Goal: Transaction & Acquisition: Purchase product/service

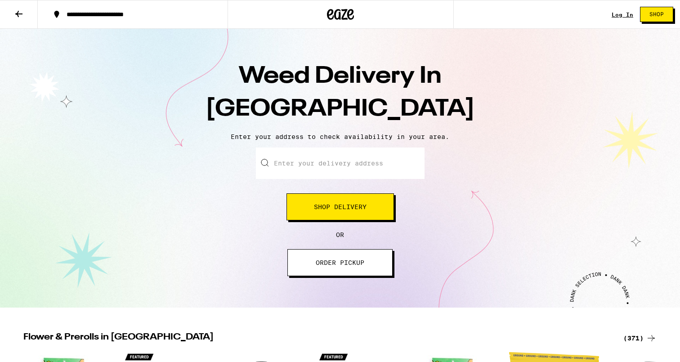
click at [337, 170] on input "Enter your delivery address" at bounding box center [340, 164] width 169 height 32
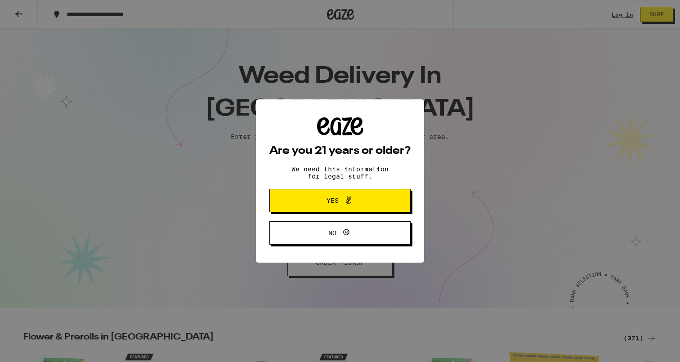
click at [385, 138] on div "Are you 21 years or older? We need this information for legal stuff. Yes No" at bounding box center [340, 180] width 141 height 127
click at [356, 203] on span "Yes" at bounding box center [340, 201] width 68 height 12
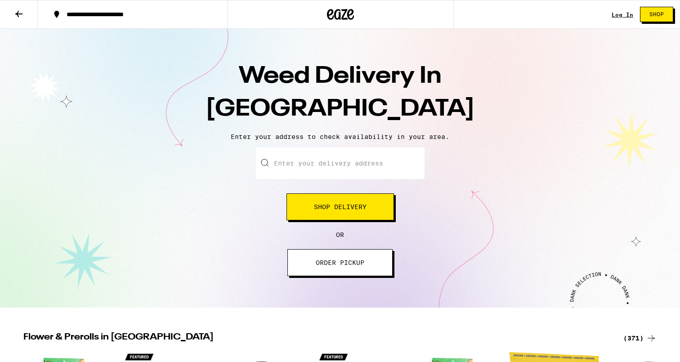
click at [330, 170] on input "Enter your delivery address" at bounding box center [340, 164] width 169 height 32
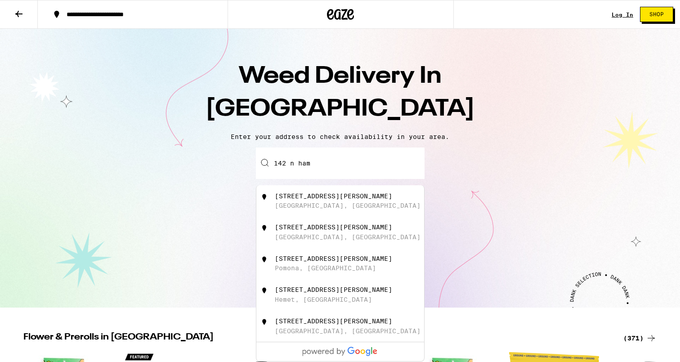
click at [359, 239] on div "142 N Hamilton Dr Beverly Hills, CA" at bounding box center [355, 232] width 161 height 17
type input "142 N Hamilton Dr, Beverly Hills, CA"
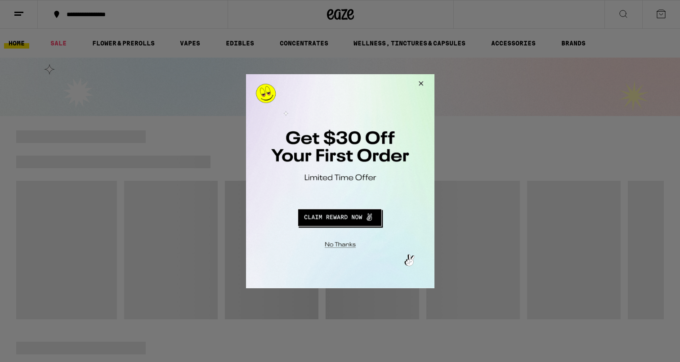
click at [342, 217] on button "Redirect to URL" at bounding box center [339, 216] width 157 height 22
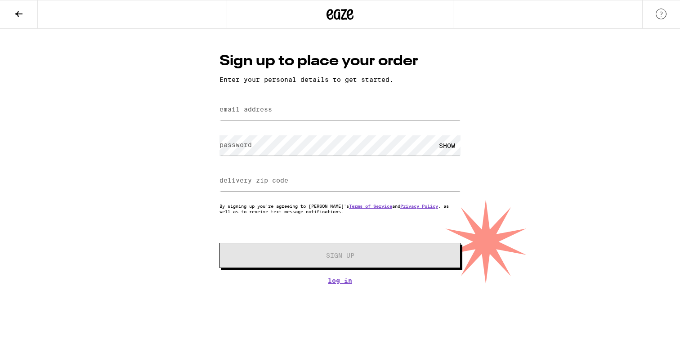
click at [270, 113] on label "email address" at bounding box center [246, 109] width 53 height 7
type input "[EMAIL_ADDRESS][DOMAIN_NAME]"
click at [299, 181] on input "delivery zip code" at bounding box center [340, 181] width 241 height 20
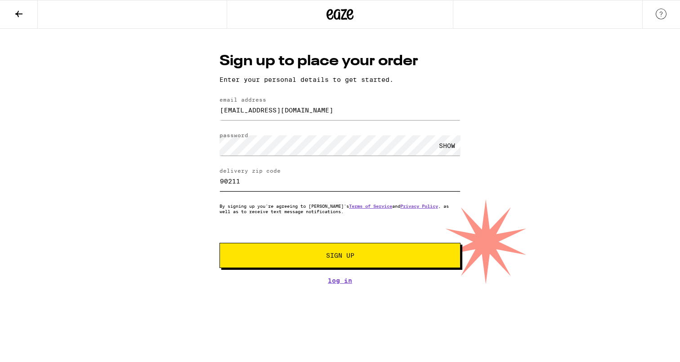
type input "90211"
click at [357, 254] on span "Sign Up" at bounding box center [340, 255] width 179 height 6
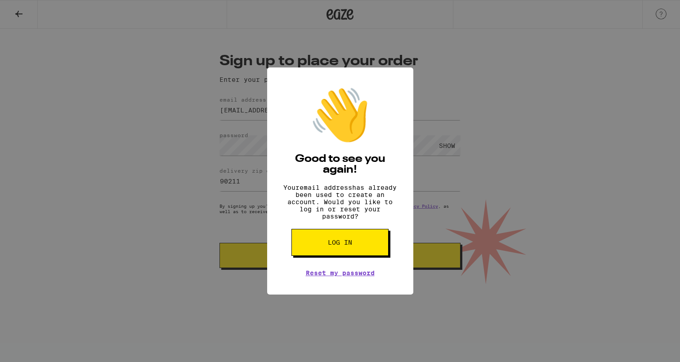
click at [356, 250] on button "Log in" at bounding box center [340, 242] width 97 height 27
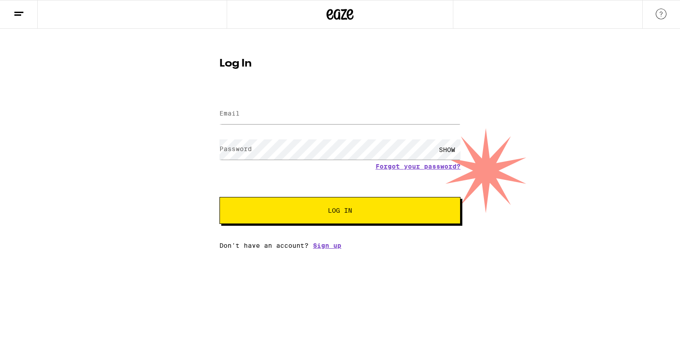
click at [295, 132] on form "Email Email Password Password SHOW Forgot your password? Log In" at bounding box center [340, 158] width 241 height 132
click at [268, 116] on input "Email" at bounding box center [340, 114] width 241 height 20
type input "[EMAIL_ADDRESS][DOMAIN_NAME]"
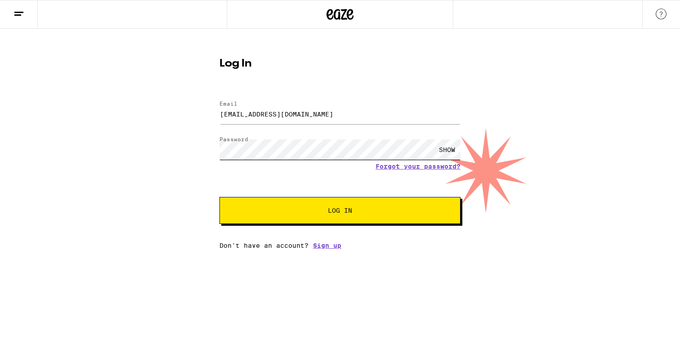
click at [220, 197] on button "Log In" at bounding box center [340, 210] width 241 height 27
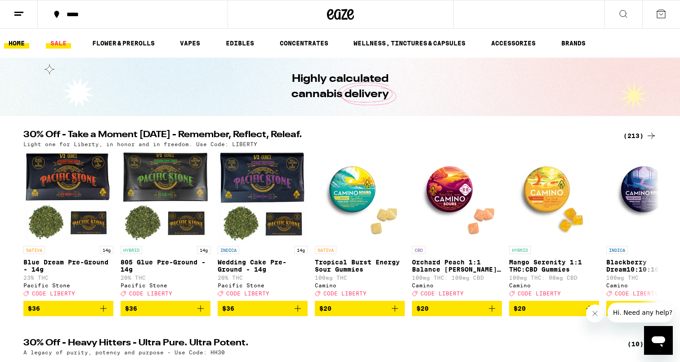
click at [61, 45] on link "SALE" at bounding box center [58, 43] width 25 height 11
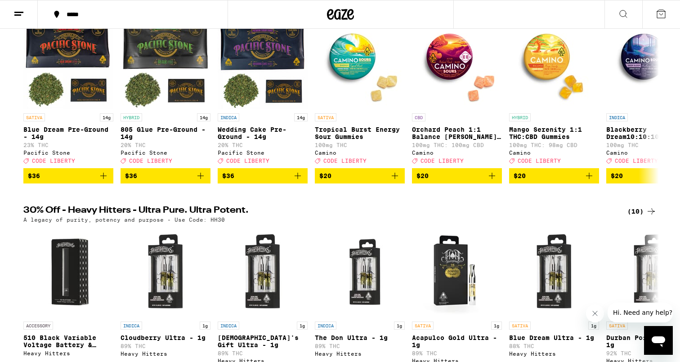
scroll to position [32, 0]
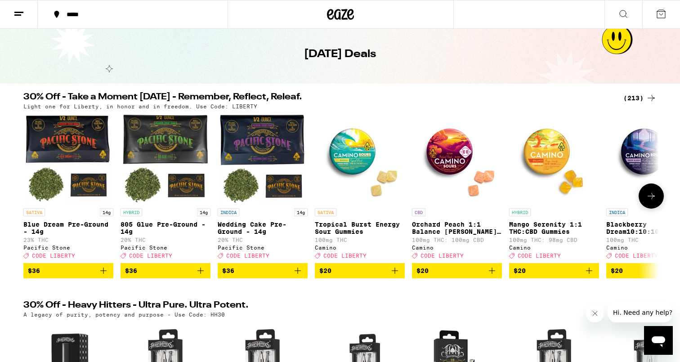
click at [651, 198] on icon at bounding box center [651, 196] width 11 height 11
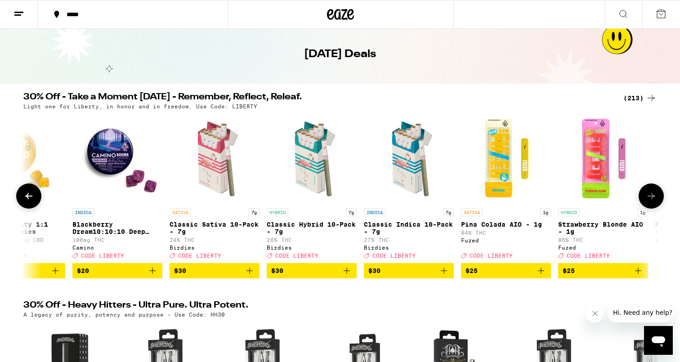
scroll to position [0, 536]
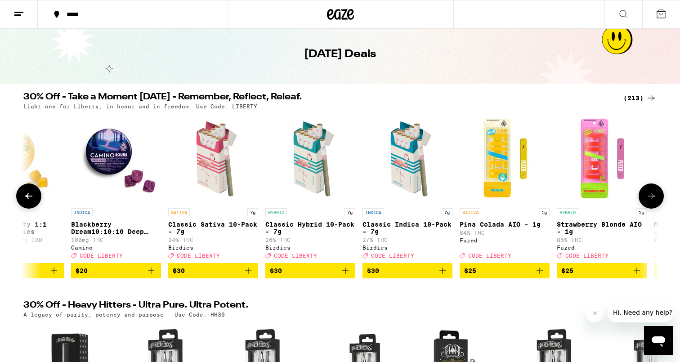
click at [650, 198] on icon at bounding box center [651, 196] width 11 height 11
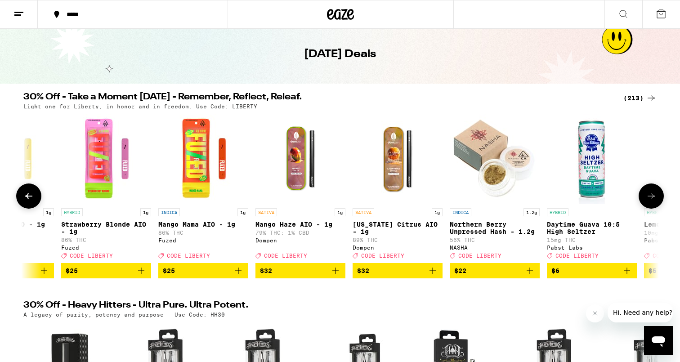
scroll to position [0, 1071]
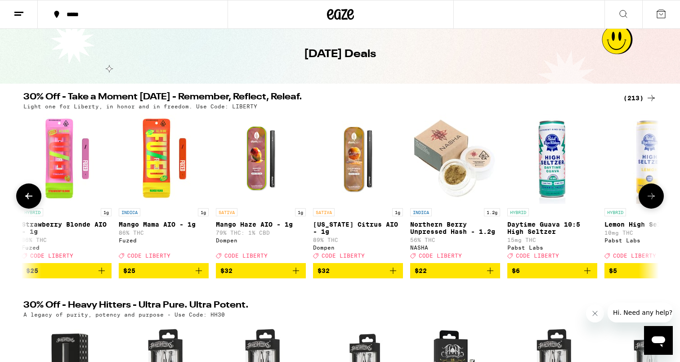
click at [650, 197] on icon at bounding box center [651, 196] width 11 height 11
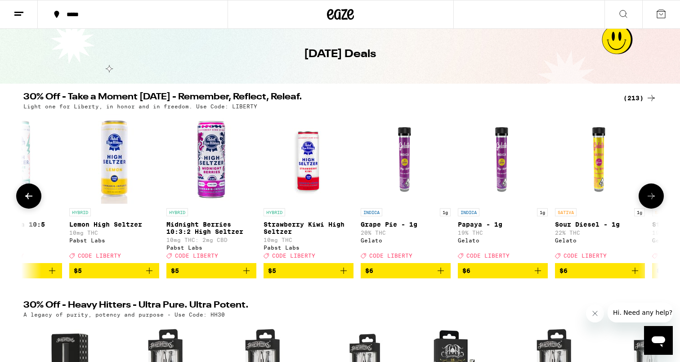
click at [650, 197] on icon at bounding box center [651, 196] width 11 height 11
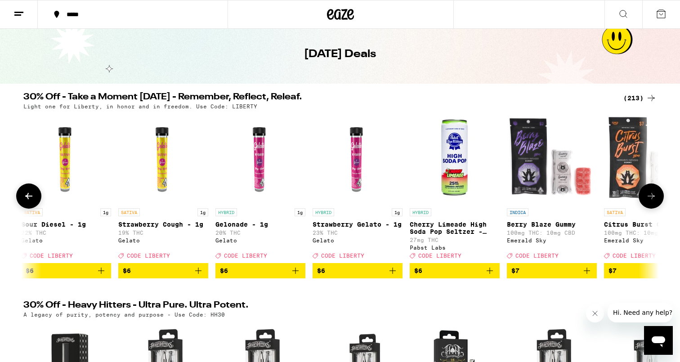
scroll to position [0, 2142]
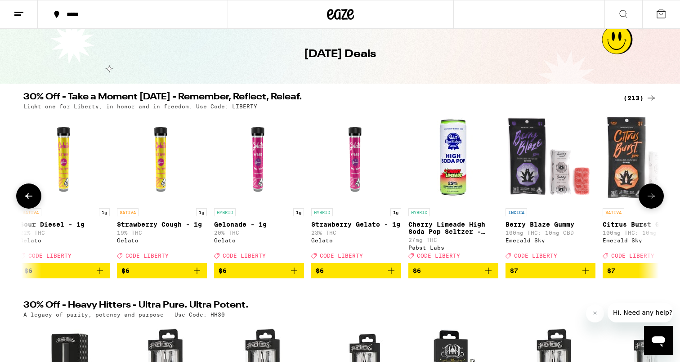
click at [650, 197] on icon at bounding box center [651, 196] width 11 height 11
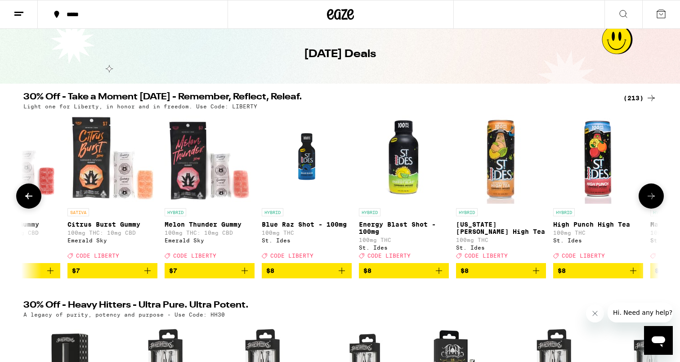
click at [650, 197] on icon at bounding box center [651, 196] width 11 height 11
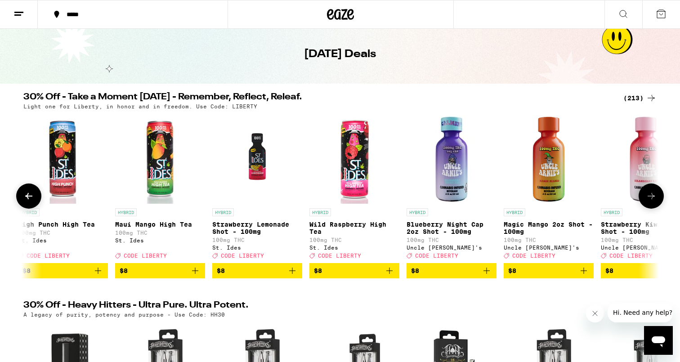
click at [650, 197] on icon at bounding box center [651, 196] width 11 height 11
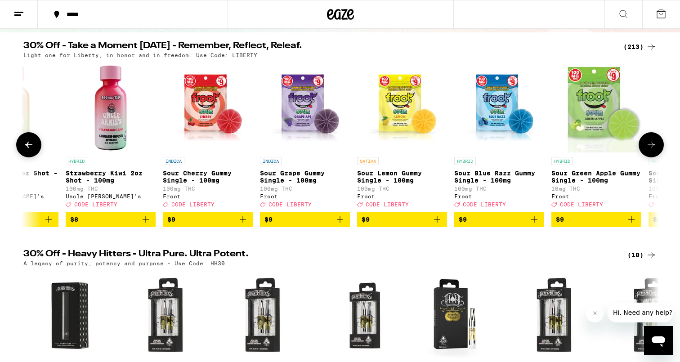
scroll to position [0, 0]
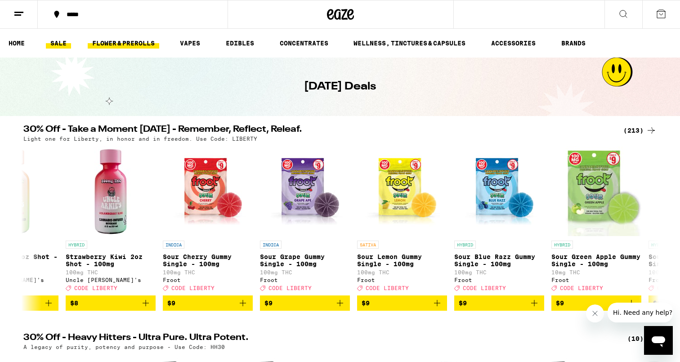
click at [113, 43] on link "FLOWER & PREROLLS" at bounding box center [124, 43] width 72 height 11
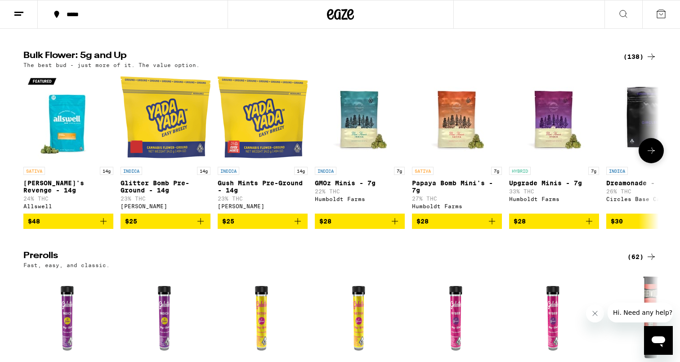
scroll to position [256, 0]
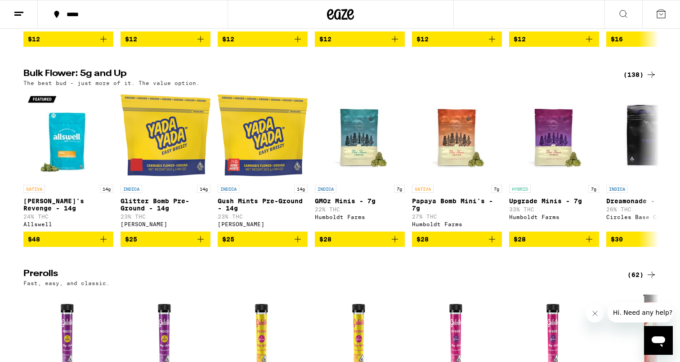
click at [645, 78] on div "(138)" at bounding box center [640, 74] width 33 height 11
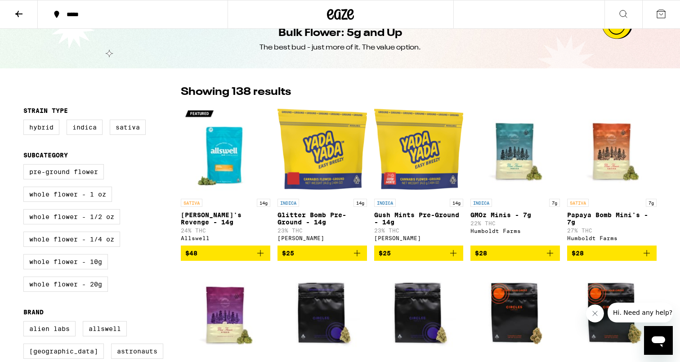
scroll to position [25, 0]
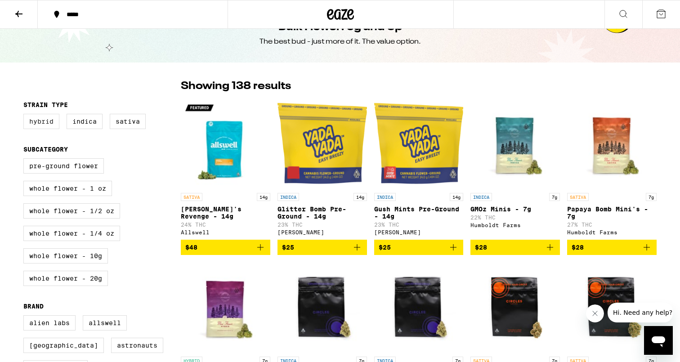
click at [46, 125] on label "Hybrid" at bounding box center [41, 121] width 36 height 15
click at [26, 116] on input "Hybrid" at bounding box center [25, 115] width 0 height 0
checkbox input "true"
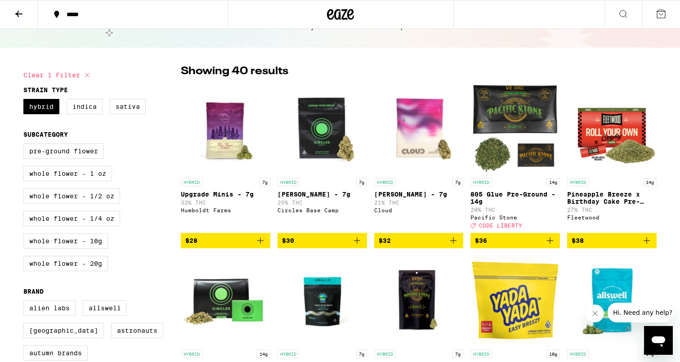
scroll to position [41, 0]
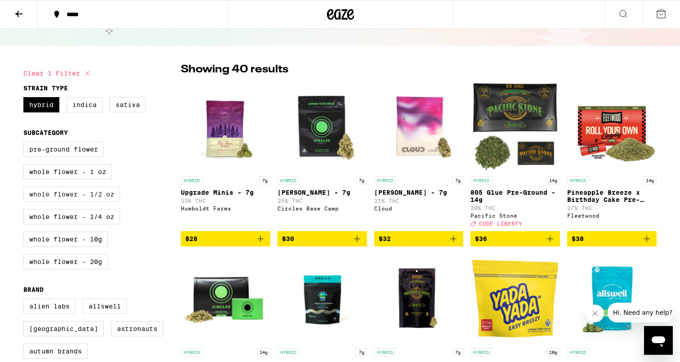
click at [113, 200] on label "Whole Flower - 1/2 oz" at bounding box center [71, 194] width 97 height 15
click at [26, 144] on input "Whole Flower - 1/2 oz" at bounding box center [25, 143] width 0 height 0
checkbox input "true"
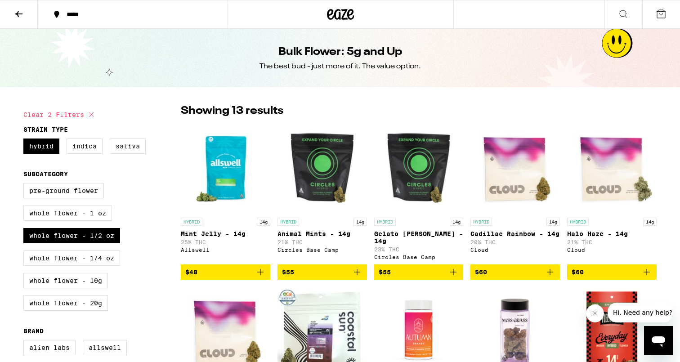
click at [123, 146] on label "Sativa" at bounding box center [128, 146] width 36 height 15
click at [26, 140] on input "Sativa" at bounding box center [25, 140] width 0 height 0
checkbox input "true"
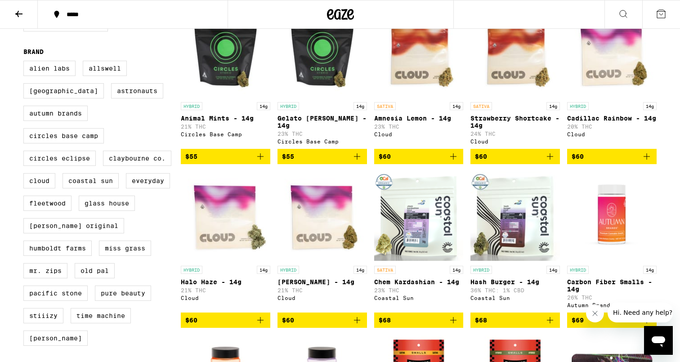
scroll to position [280, 0]
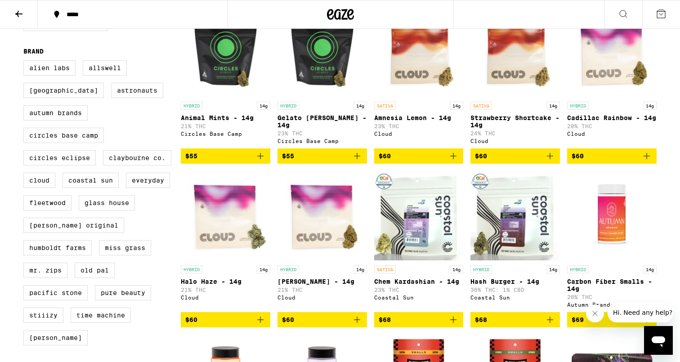
click at [553, 325] on icon "Add to bag" at bounding box center [550, 320] width 11 height 11
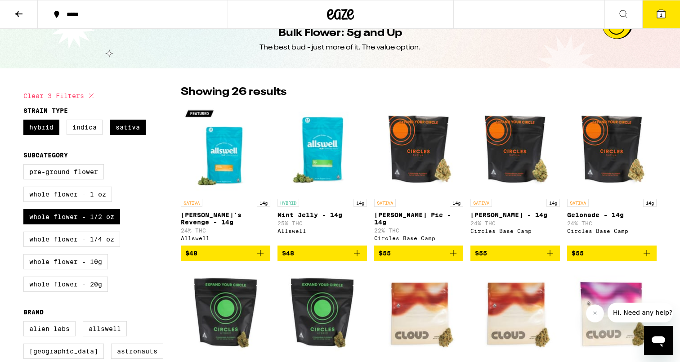
scroll to position [0, 0]
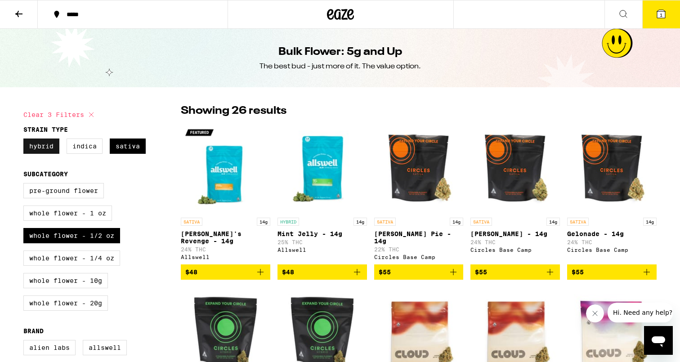
click at [58, 149] on label "Hybrid" at bounding box center [41, 146] width 36 height 15
click at [26, 140] on input "Hybrid" at bounding box center [25, 140] width 0 height 0
checkbox input "false"
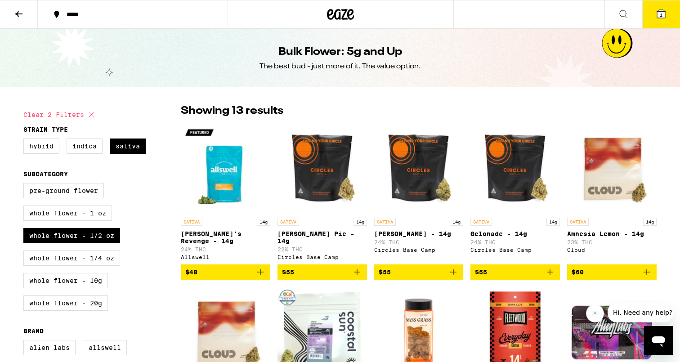
click at [260, 269] on icon "Add to bag" at bounding box center [260, 272] width 6 height 6
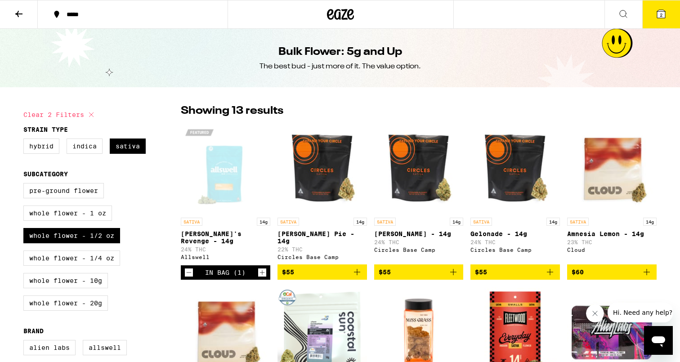
click at [17, 13] on icon at bounding box center [18, 14] width 7 height 6
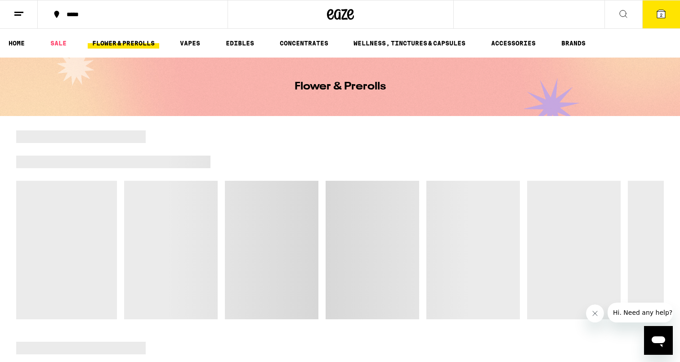
click at [17, 12] on line at bounding box center [18, 12] width 9 height 0
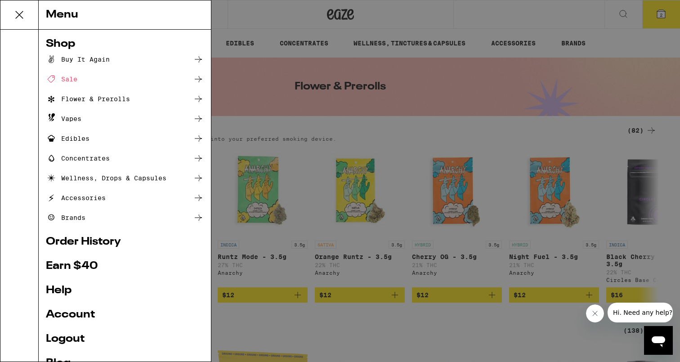
click at [83, 122] on div "Vapes" at bounding box center [125, 118] width 158 height 11
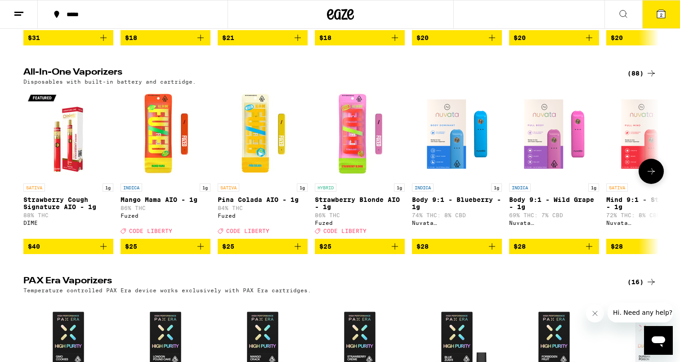
scroll to position [257, 0]
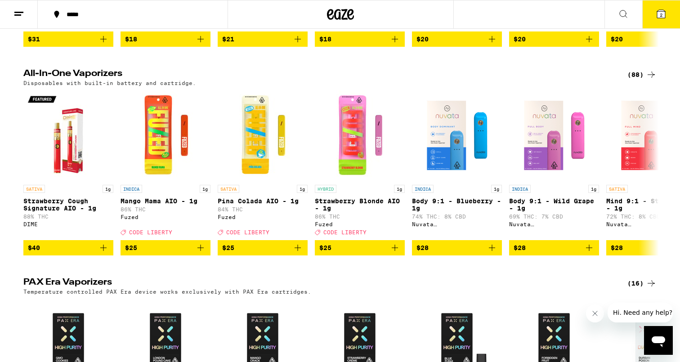
click at [650, 80] on icon at bounding box center [651, 74] width 11 height 11
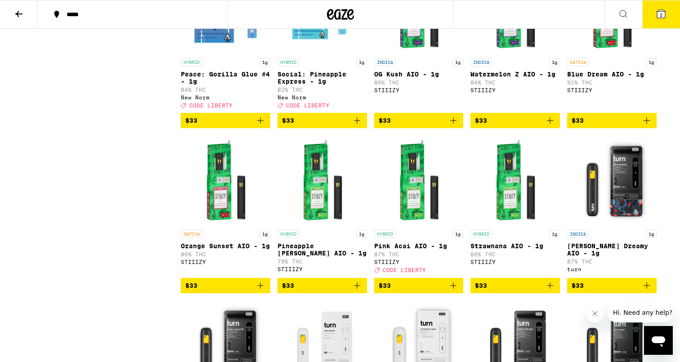
scroll to position [1819, 0]
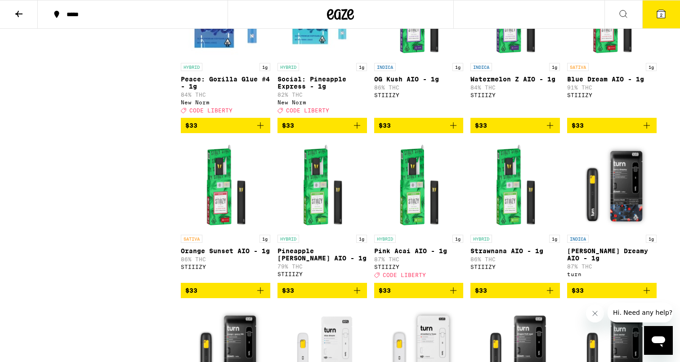
click at [608, 59] on img "Open page for Blue Dream AIO - 1g from STIIIZY" at bounding box center [612, 13] width 90 height 90
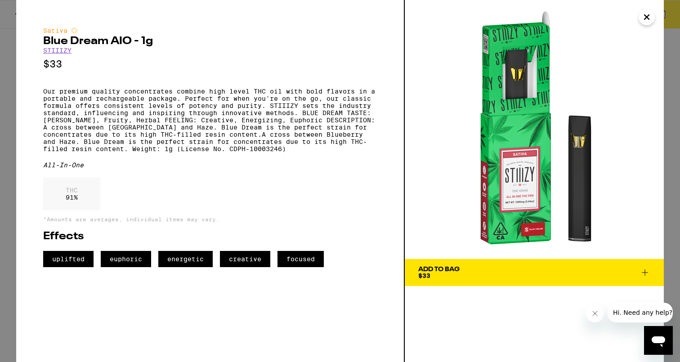
click at [648, 15] on icon "Close" at bounding box center [647, 17] width 11 height 14
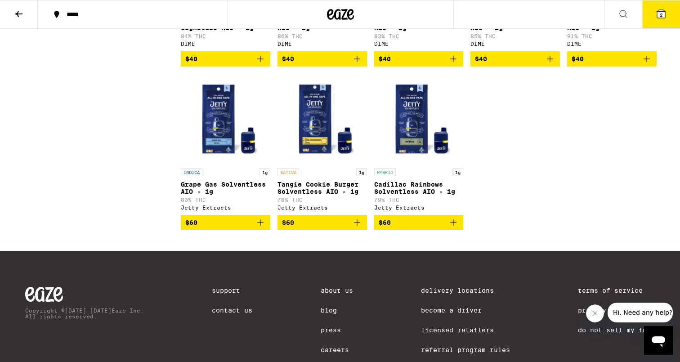
scroll to position [2886, 0]
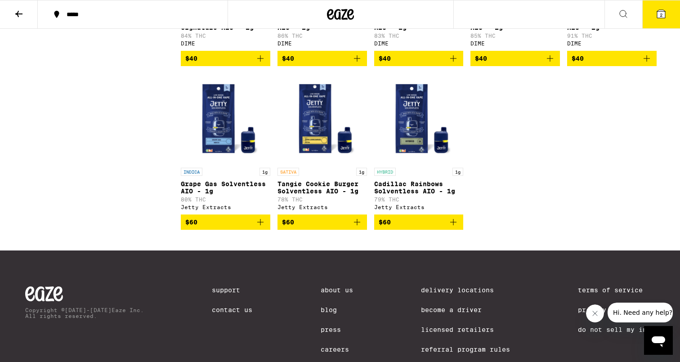
click at [327, 195] on p "Tangie Cookie Burger Solventless AIO - 1g" at bounding box center [323, 187] width 90 height 14
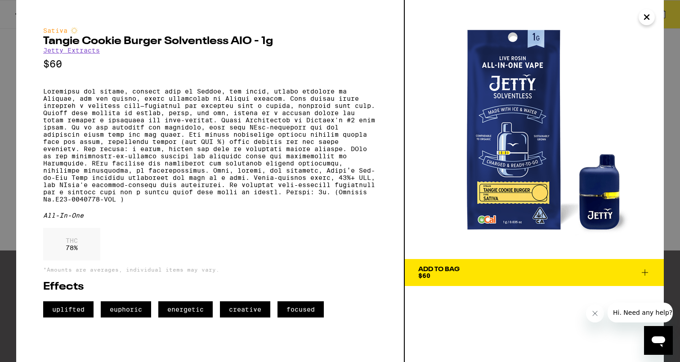
click at [478, 276] on span "Add To Bag $60" at bounding box center [535, 272] width 232 height 13
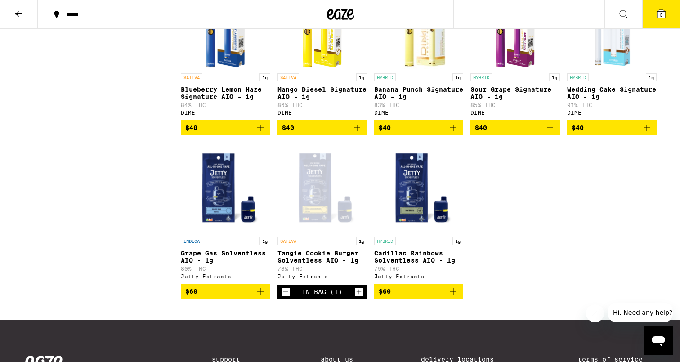
scroll to position [2816, 0]
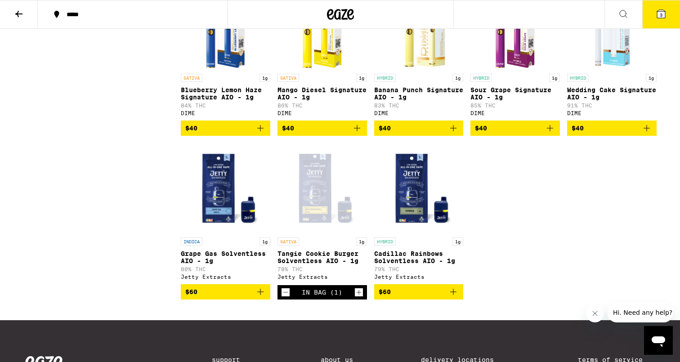
click at [599, 101] on p "Wedding Cake Signature AIO - 1g" at bounding box center [612, 93] width 90 height 14
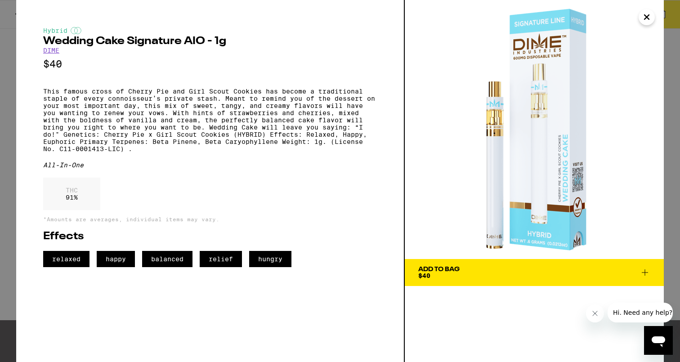
click at [647, 15] on icon "Close" at bounding box center [647, 17] width 11 height 14
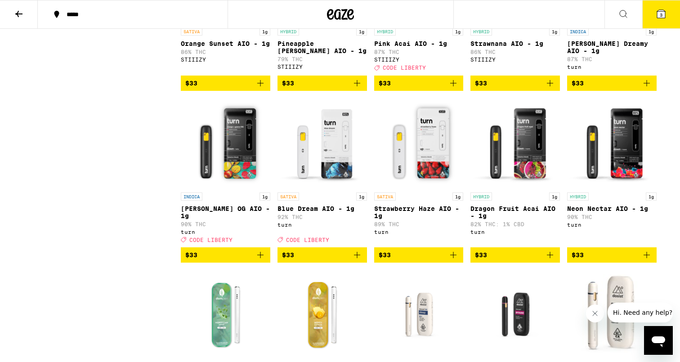
scroll to position [2020, 0]
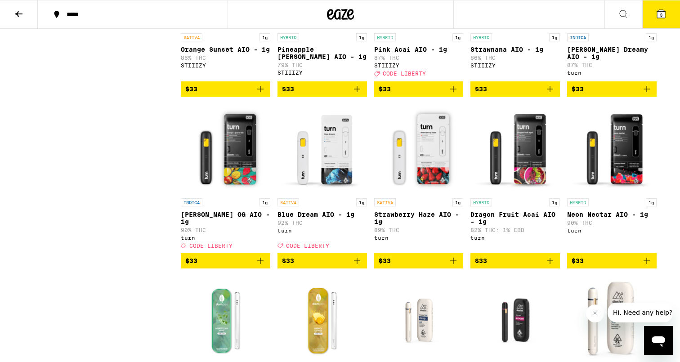
click at [333, 194] on img "Open page for Blue Dream AIO - 1g from turn" at bounding box center [323, 149] width 90 height 90
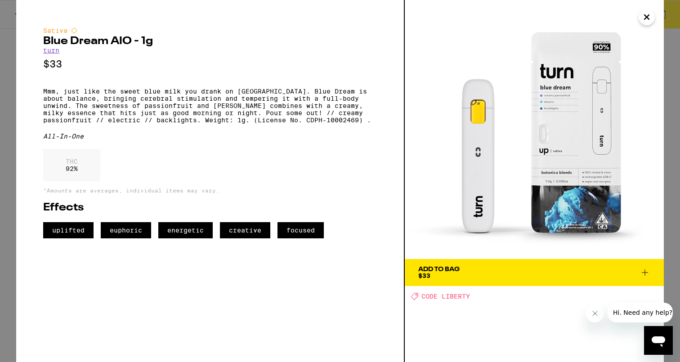
click at [642, 11] on icon "Close" at bounding box center [647, 17] width 11 height 14
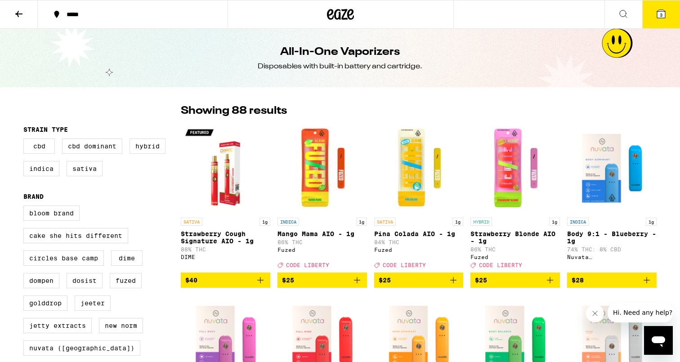
click at [343, 12] on icon at bounding box center [340, 14] width 27 height 16
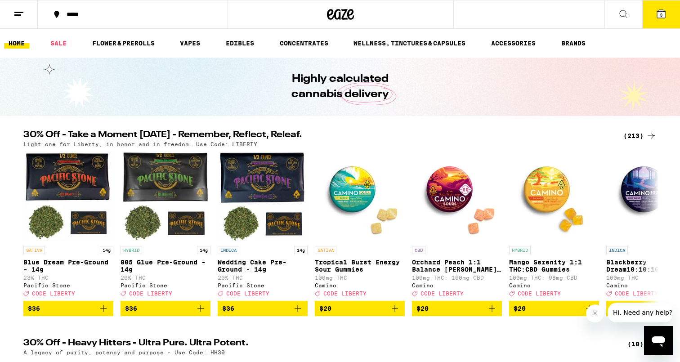
click at [662, 11] on icon at bounding box center [661, 14] width 8 height 8
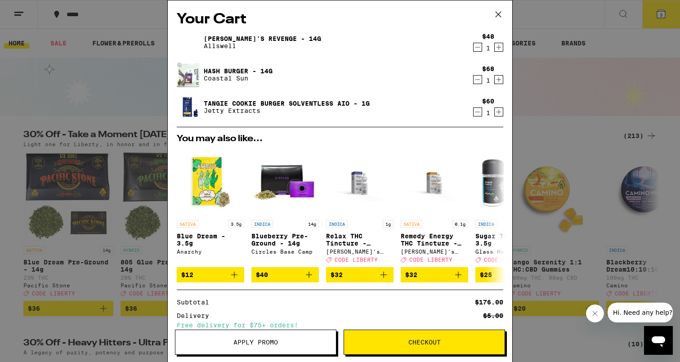
click at [477, 49] on icon "Decrement" at bounding box center [478, 47] width 8 height 11
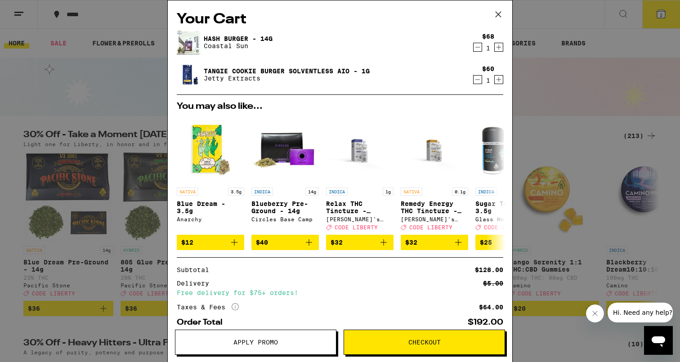
click at [504, 12] on icon at bounding box center [499, 15] width 14 height 14
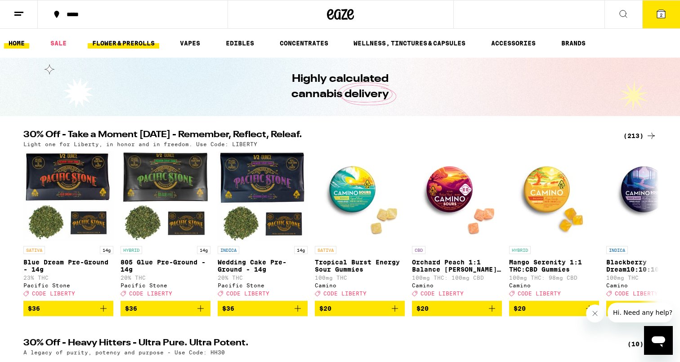
click at [144, 44] on link "FLOWER & PREROLLS" at bounding box center [124, 43] width 72 height 11
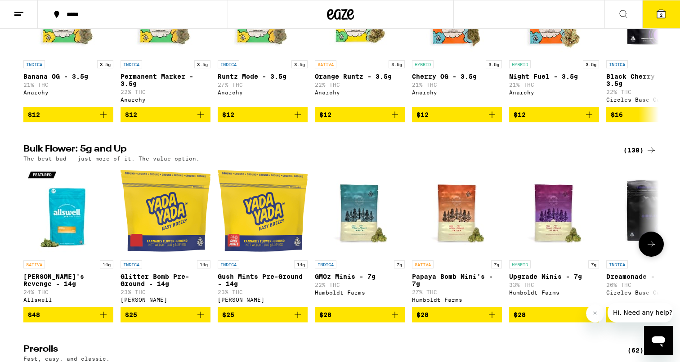
scroll to position [180, 0]
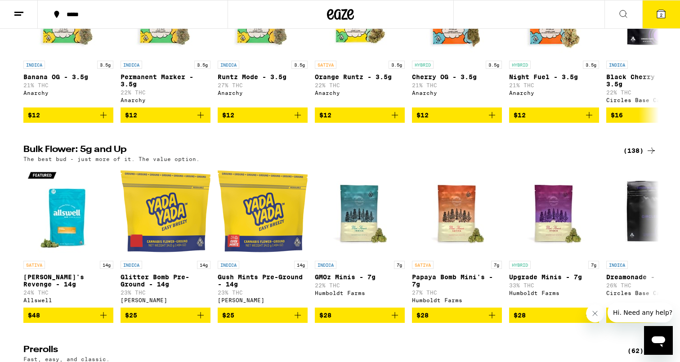
click at [639, 156] on div "(138)" at bounding box center [640, 150] width 33 height 11
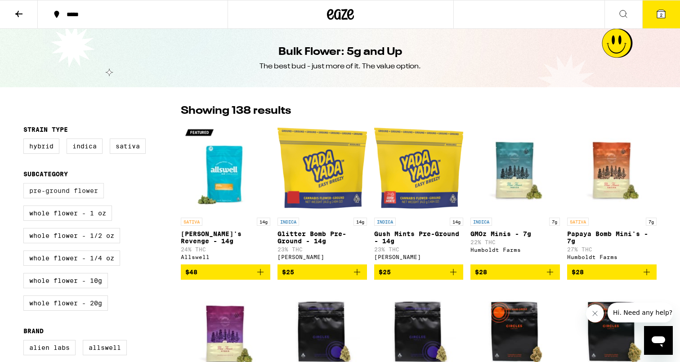
click at [78, 198] on label "Pre-ground Flower" at bounding box center [63, 190] width 81 height 15
click at [26, 185] on input "Pre-ground Flower" at bounding box center [25, 185] width 0 height 0
checkbox input "true"
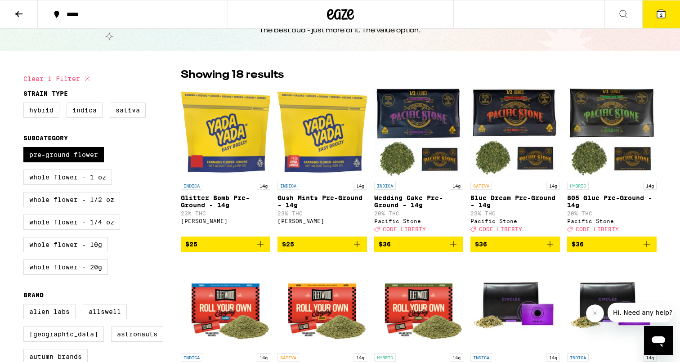
scroll to position [33, 0]
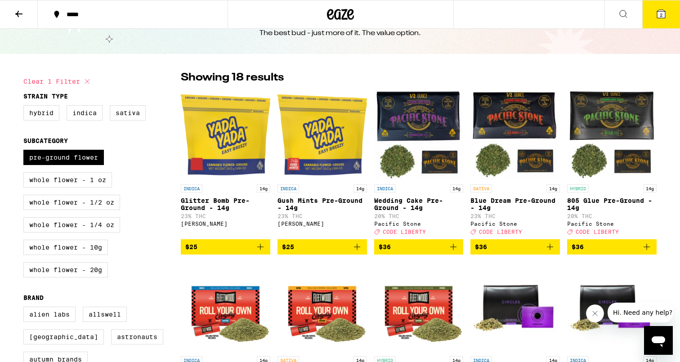
click at [551, 252] on icon "Add to bag" at bounding box center [550, 247] width 11 height 11
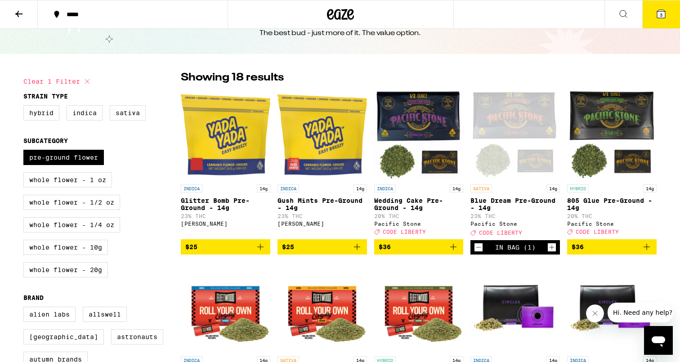
click at [661, 15] on span "3" at bounding box center [661, 14] width 3 height 5
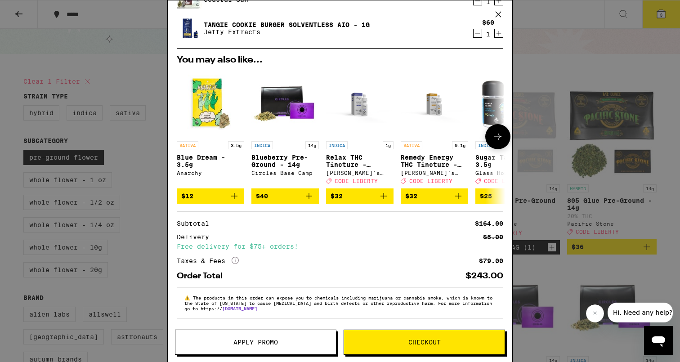
scroll to position [84, 0]
click at [268, 340] on span "Apply Promo" at bounding box center [256, 342] width 45 height 6
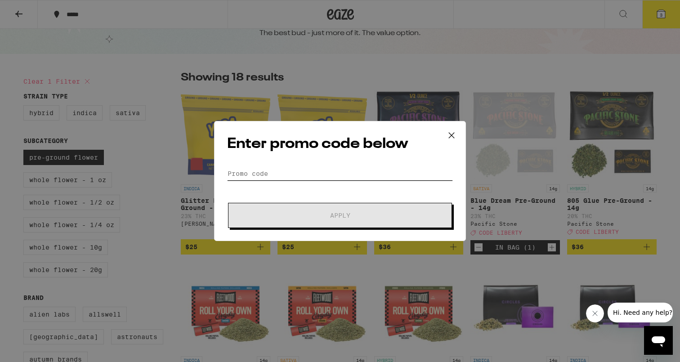
click at [279, 175] on input "Promo Code" at bounding box center [340, 174] width 226 height 14
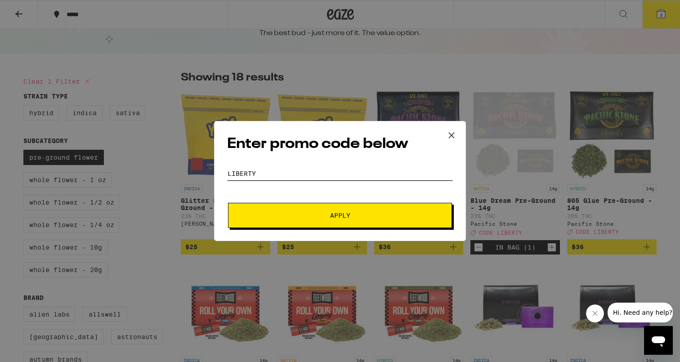
type input "LIBERTY"
click at [303, 215] on span "Apply" at bounding box center [340, 215] width 162 height 6
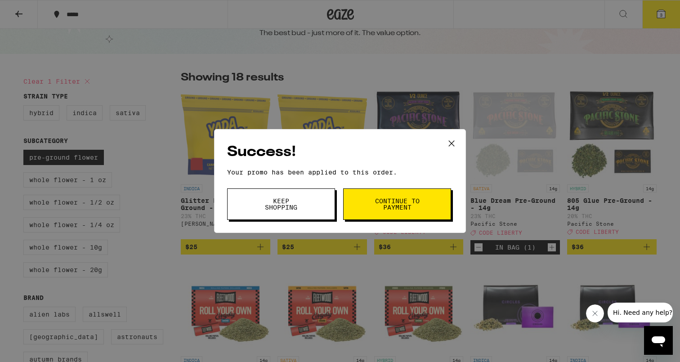
click at [282, 206] on span "Keep Shopping" at bounding box center [281, 204] width 46 height 13
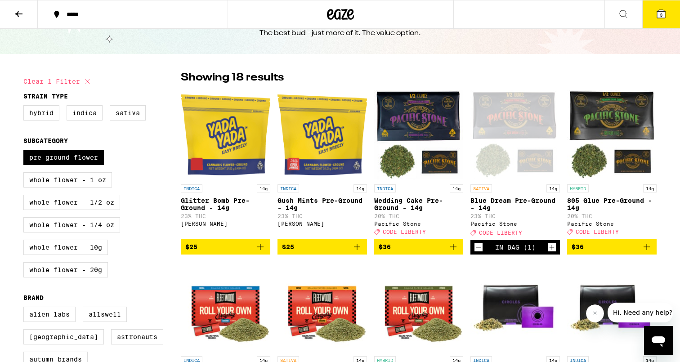
click at [666, 7] on button "3" at bounding box center [662, 14] width 38 height 28
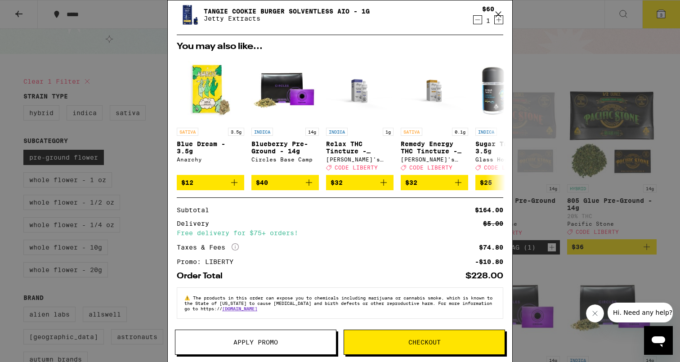
scroll to position [99, 0]
click at [236, 244] on icon "More Info" at bounding box center [235, 246] width 7 height 7
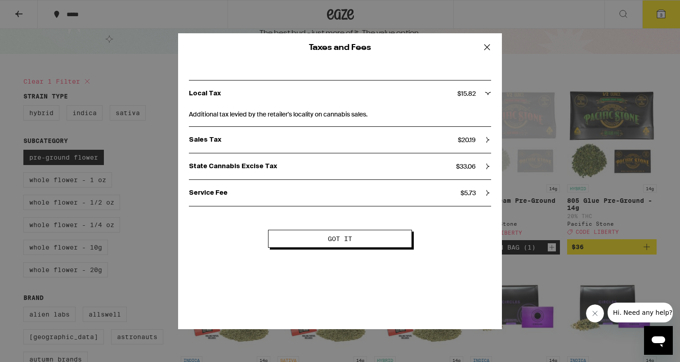
click at [487, 167] on icon at bounding box center [488, 166] width 6 height 6
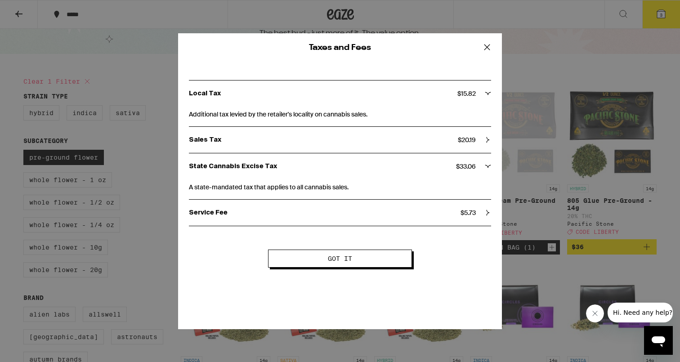
click at [487, 167] on icon at bounding box center [489, 166] width 6 height 3
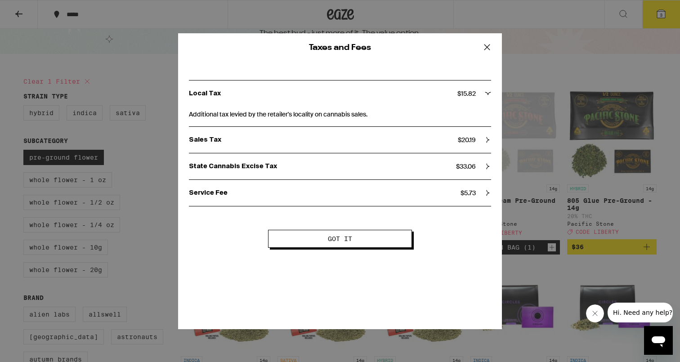
click at [488, 193] on icon at bounding box center [488, 193] width 3 height 6
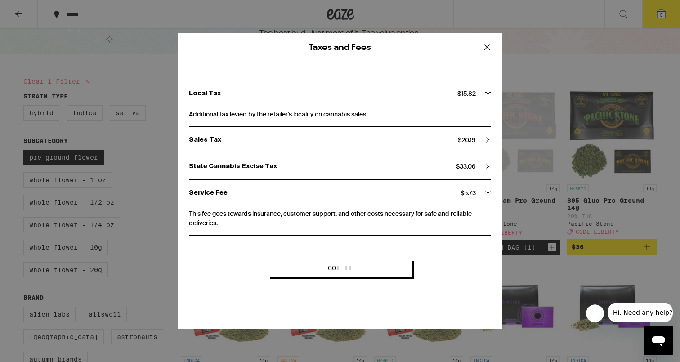
click at [488, 193] on icon at bounding box center [488, 193] width 6 height 6
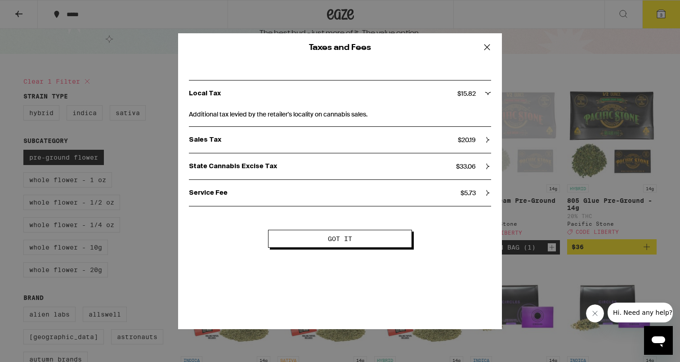
click at [334, 241] on span "Got it" at bounding box center [340, 239] width 24 height 6
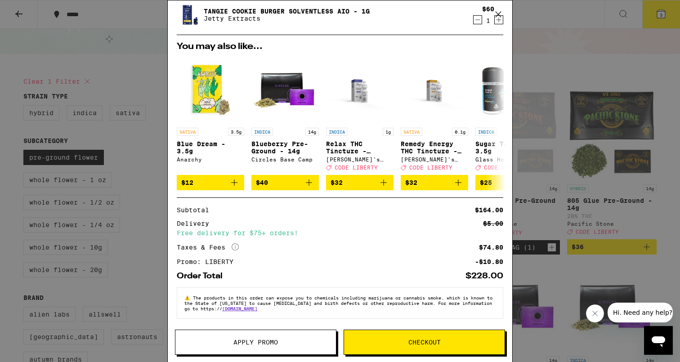
click at [410, 337] on button "Checkout" at bounding box center [425, 342] width 162 height 25
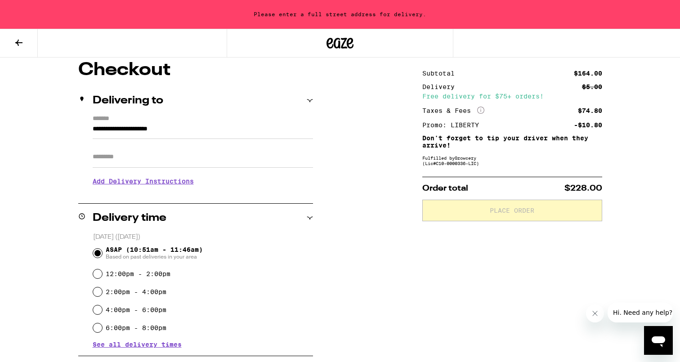
scroll to position [82, 0]
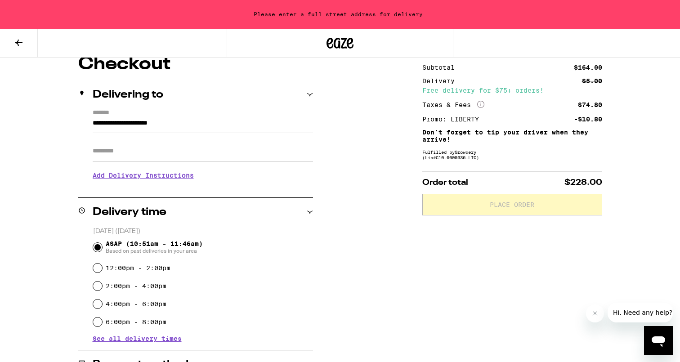
click at [126, 156] on input "Apt/Suite" at bounding box center [203, 151] width 221 height 22
click at [126, 123] on input "**********" at bounding box center [203, 125] width 221 height 15
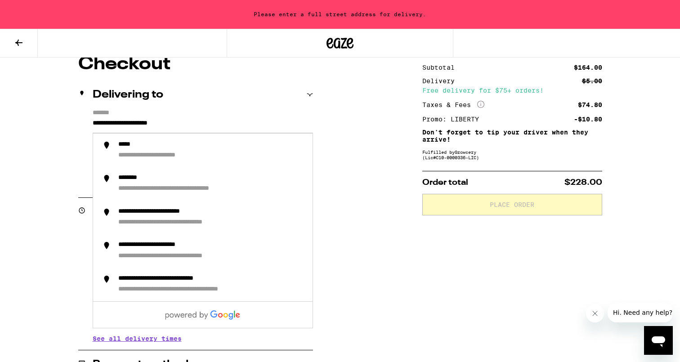
drag, startPoint x: 198, startPoint y: 117, endPoint x: 56, endPoint y: 122, distance: 142.3
click at [56, 122] on div "**********" at bounding box center [340, 318] width 648 height 527
drag, startPoint x: 203, startPoint y: 122, endPoint x: 17, endPoint y: 102, distance: 186.4
click at [17, 102] on div "**********" at bounding box center [340, 318] width 648 height 527
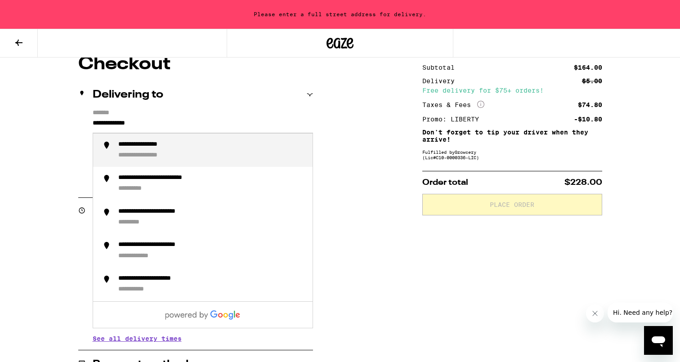
click at [134, 144] on div "**********" at bounding box center [152, 145] width 69 height 9
type input "**********"
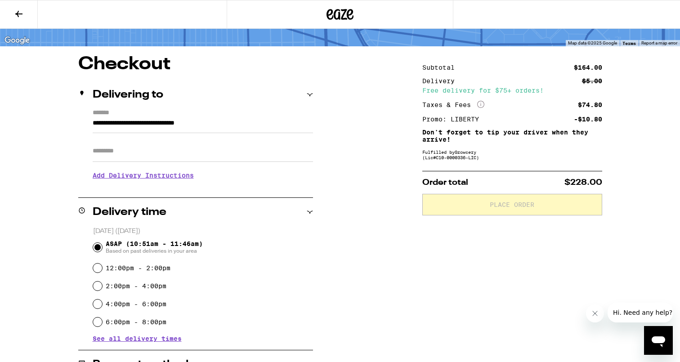
scroll to position [0, 0]
